Goal: Ask a question

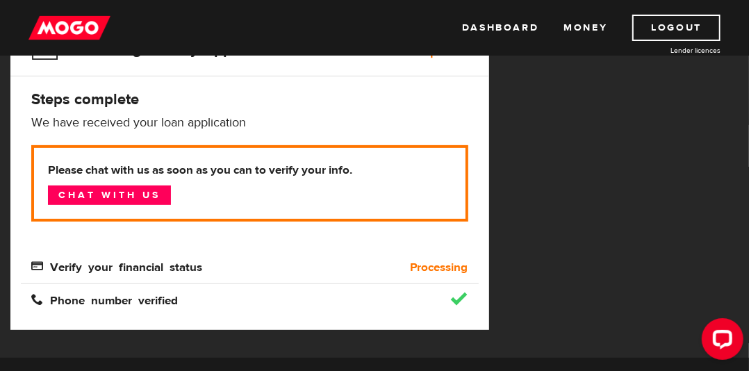
scroll to position [198, 0]
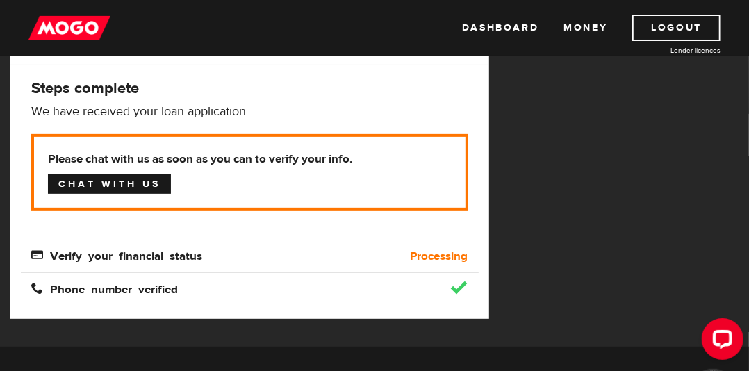
click at [114, 186] on link "Chat with us" at bounding box center [109, 183] width 123 height 19
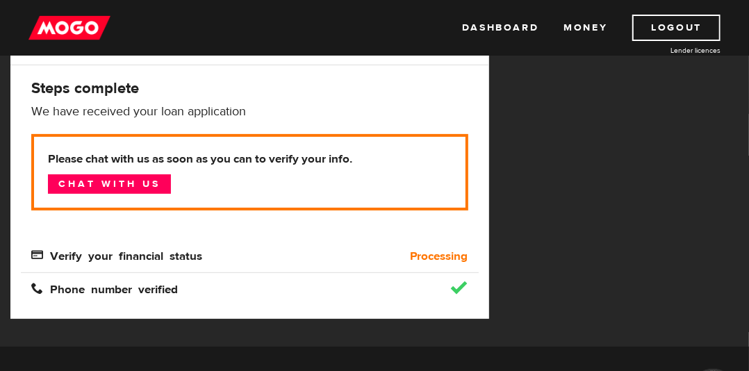
click at [76, 254] on span "Verify your financial status" at bounding box center [116, 255] width 171 height 12
click at [437, 120] on div "MogoMoney Your MogoMoney application Incomplete Steps complete We have received…" at bounding box center [249, 136] width 479 height 365
click at [585, 29] on link "Money" at bounding box center [586, 28] width 44 height 26
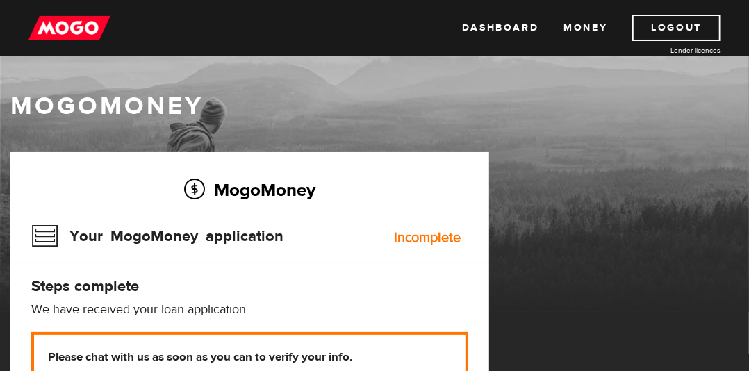
click at [407, 290] on h4 "Steps complete" at bounding box center [249, 286] width 437 height 19
click at [393, 120] on h1 "MogoMoney" at bounding box center [374, 106] width 728 height 29
click at [673, 261] on div "MogoMoney Your MogoMoney application Expired Your MogoMoney credit decision has…" at bounding box center [374, 348] width 749 height 393
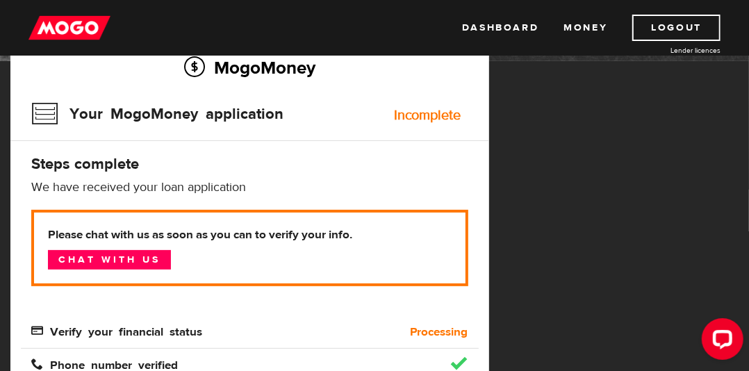
scroll to position [119, 0]
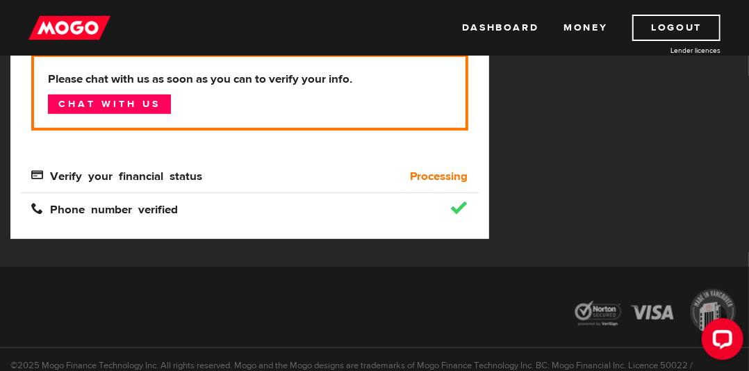
scroll to position [158, 0]
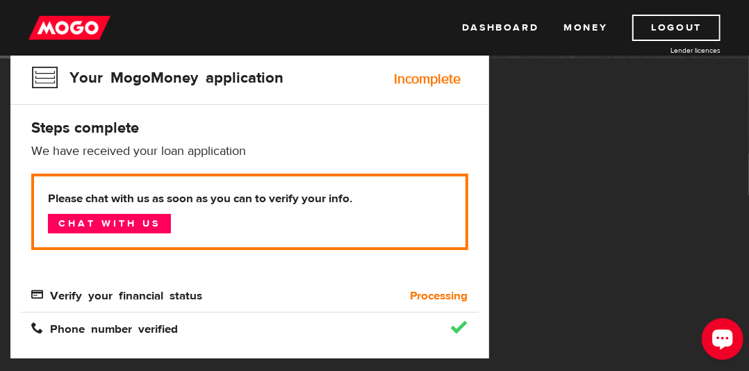
click at [721, 328] on div "Open LiveChat chat widget" at bounding box center [722, 338] width 24 height 24
